Goal: Transaction & Acquisition: Purchase product/service

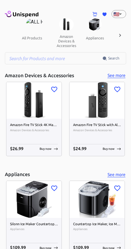
click at [22, 58] on input "text" at bounding box center [54, 58] width 98 height 12
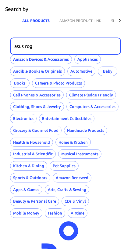
type input "asus rog"
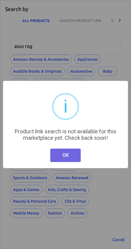
click at [51, 160] on button "OK" at bounding box center [65, 155] width 31 height 13
